Goal: Task Accomplishment & Management: Manage account settings

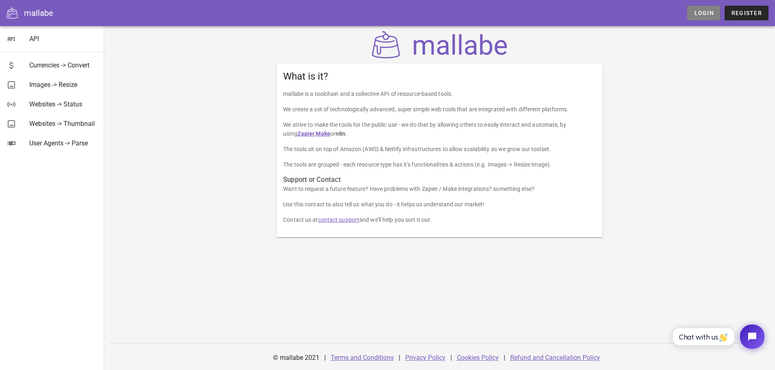
click at [701, 12] on span "Login" at bounding box center [703, 13] width 20 height 7
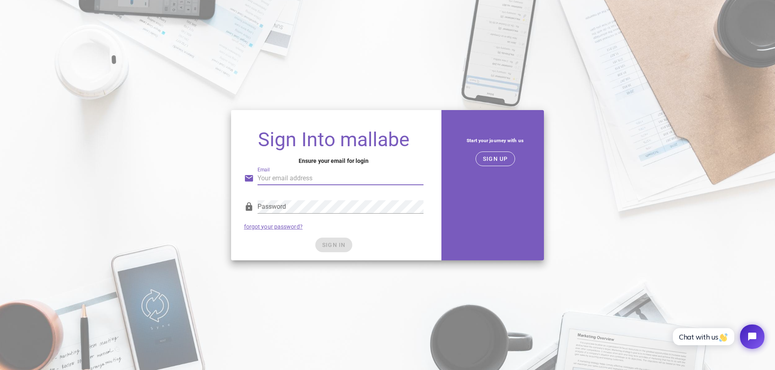
click at [347, 179] on input "Email" at bounding box center [340, 178] width 166 height 13
drag, startPoint x: 359, startPoint y: 178, endPoint x: 235, endPoint y: 181, distance: 124.0
click at [235, 181] on div "Sign Into mallabe Ensure your email for login Email [PERSON_NAME][EMAIL_ADDRESS…" at bounding box center [333, 191] width 205 height 137
type input "[EMAIL_ADDRESS][DOMAIN_NAME]"
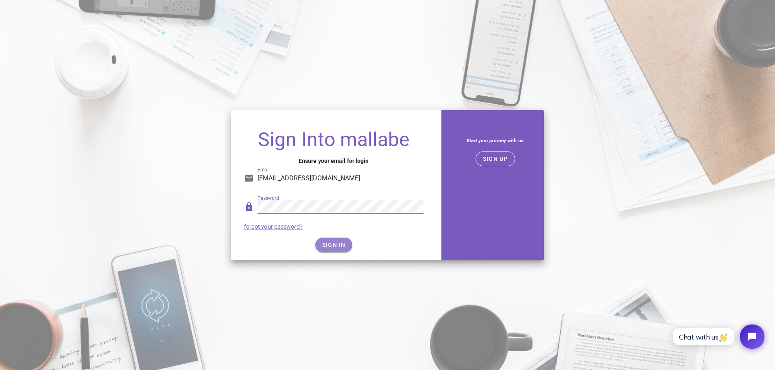
click at [331, 244] on span "SIGN IN" at bounding box center [334, 245] width 24 height 7
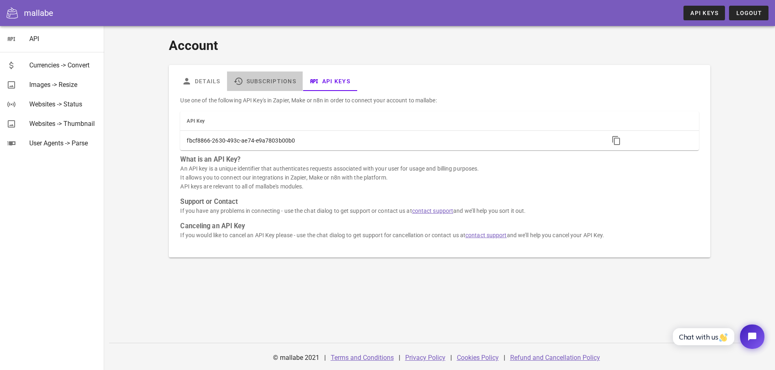
click at [248, 87] on link "Subscriptions" at bounding box center [265, 82] width 76 height 20
